Goal: Communication & Community: Answer question/provide support

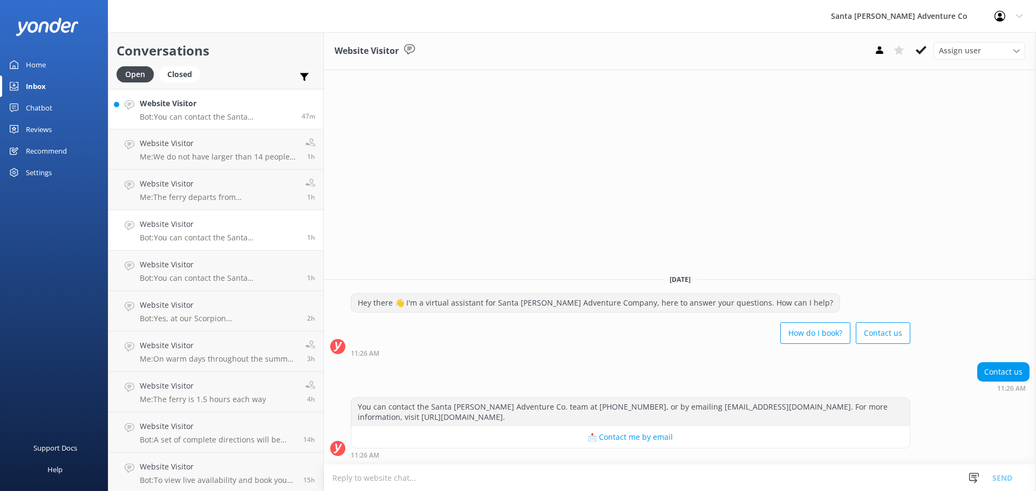
drag, startPoint x: 0, startPoint y: 0, endPoint x: 174, endPoint y: 106, distance: 203.4
click at [174, 106] on h4 "Website Visitor" at bounding box center [217, 104] width 154 height 12
click at [181, 107] on h4 "Website Visitor" at bounding box center [217, 104] width 154 height 12
